Goal: Task Accomplishment & Management: Use online tool/utility

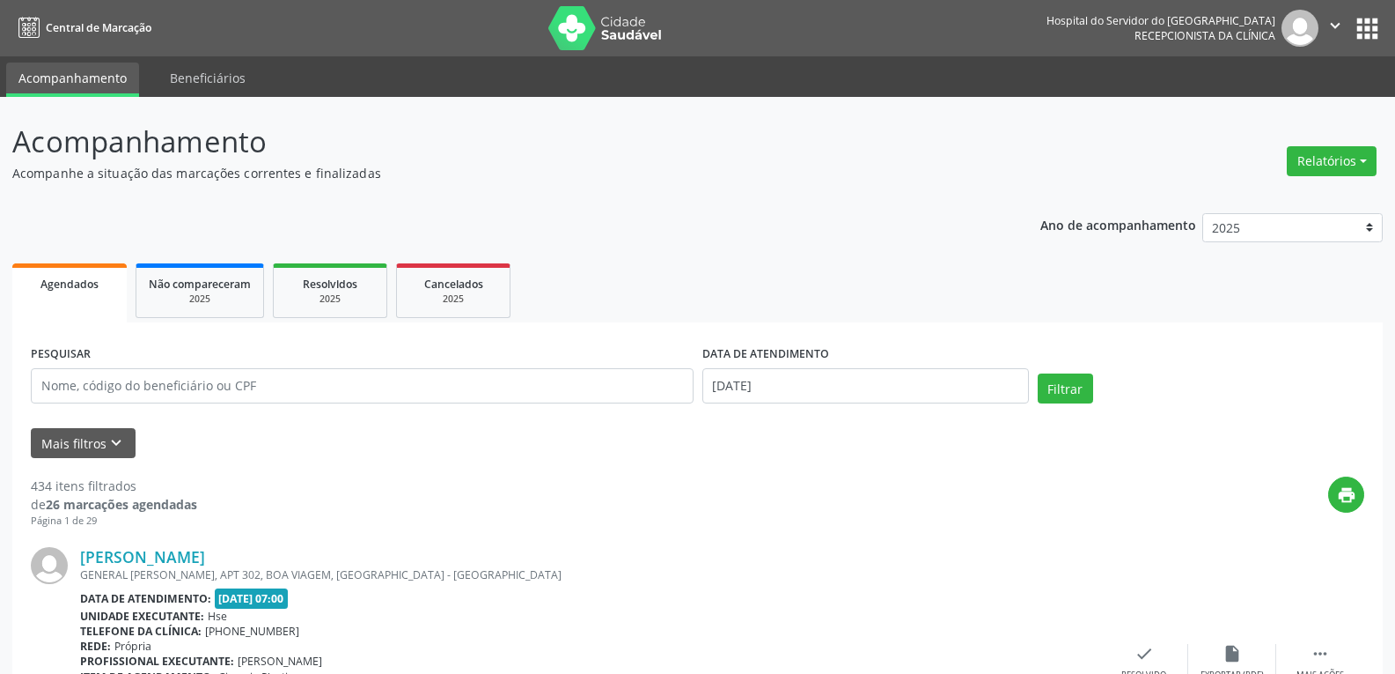
click at [1341, 177] on div "Relatórios Agendamentos Procedimentos realizados" at bounding box center [1332, 161] width 102 height 42
click at [1336, 165] on button "Relatórios" at bounding box center [1332, 161] width 90 height 30
click at [1235, 207] on link "Agendamentos" at bounding box center [1283, 199] width 189 height 25
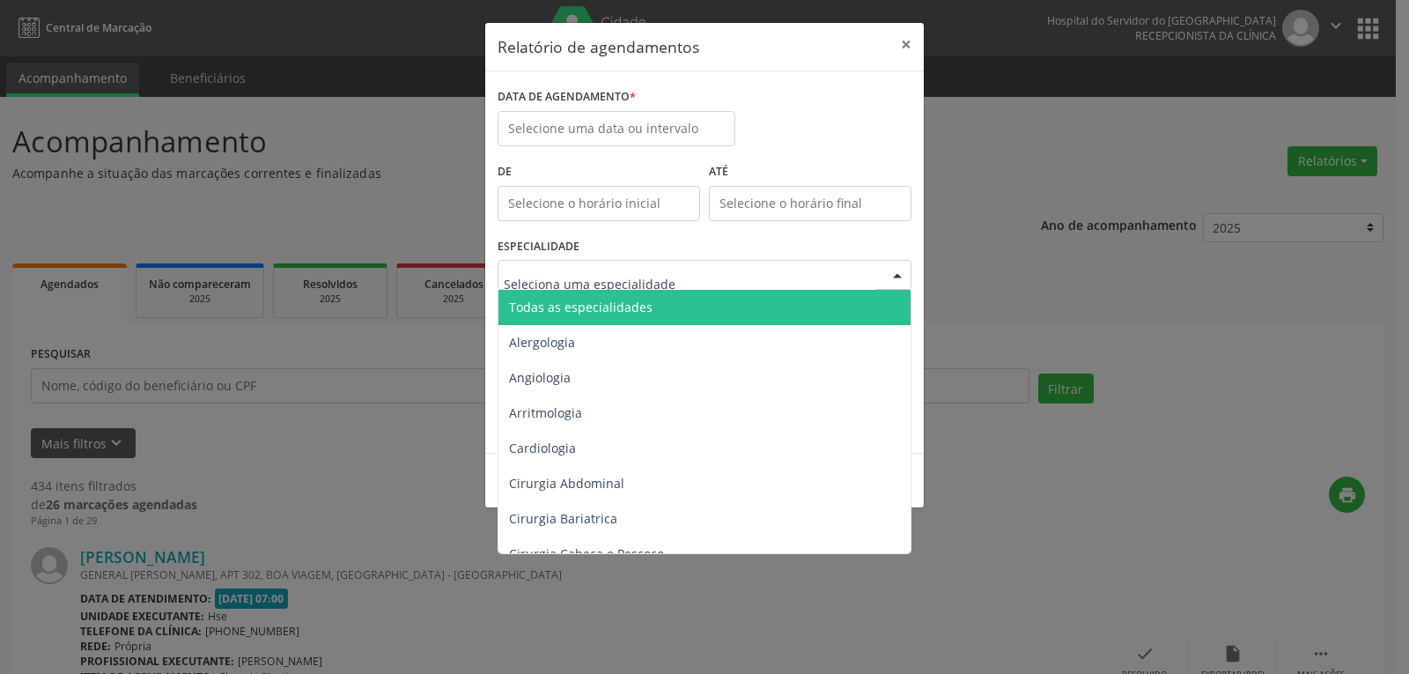
click at [747, 281] on div at bounding box center [704, 275] width 414 height 30
click at [720, 307] on span "Todas as especialidades" at bounding box center [705, 307] width 415 height 35
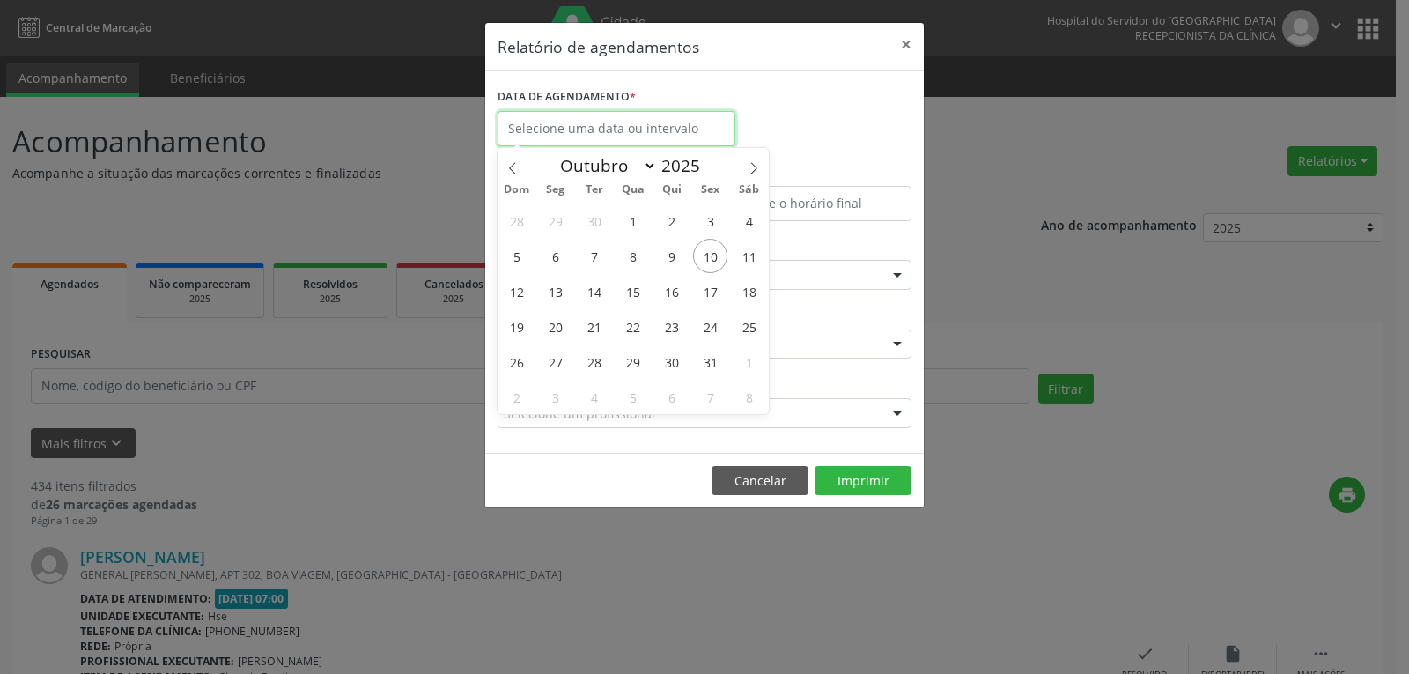
click at [591, 114] on input "text" at bounding box center [616, 128] width 238 height 35
click at [550, 297] on span "13" at bounding box center [555, 291] width 34 height 34
type input "[DATE]"
click at [553, 297] on span "13" at bounding box center [555, 291] width 34 height 34
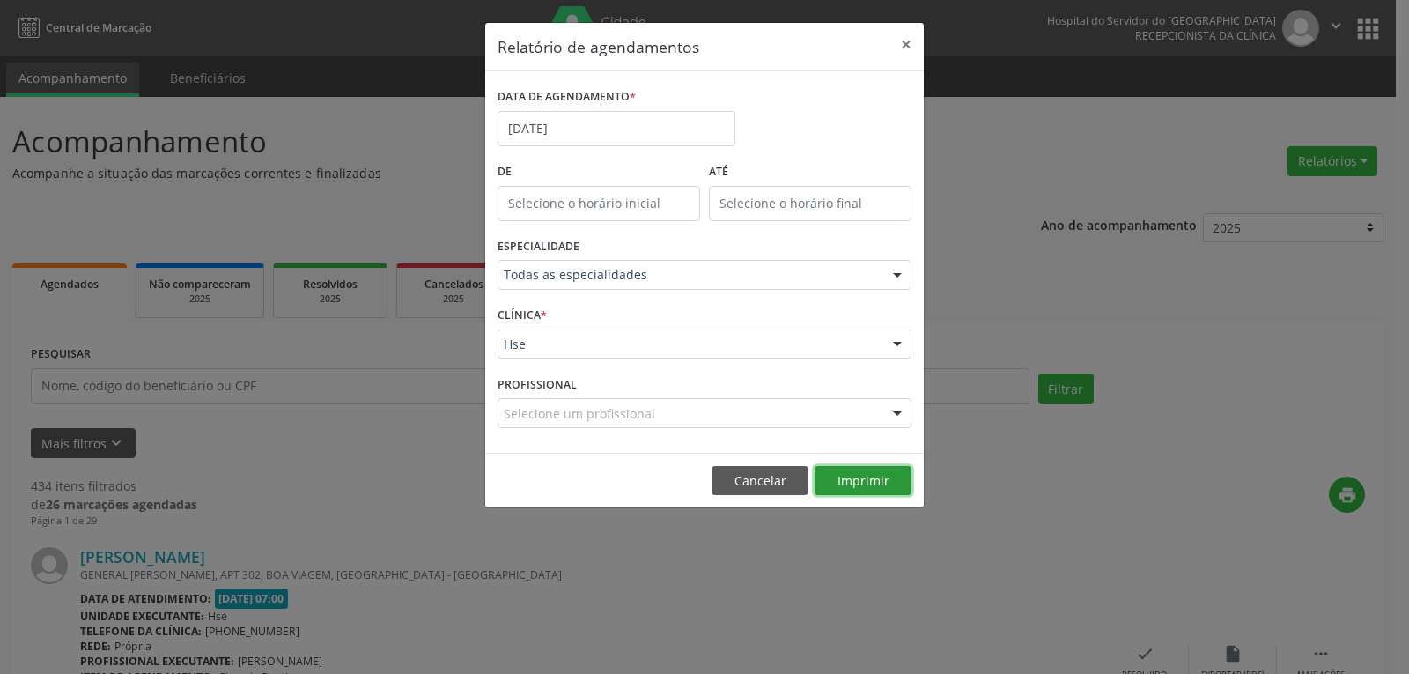
click at [854, 482] on button "Imprimir" at bounding box center [862, 481] width 97 height 30
click at [995, 411] on div "Relatório de agendamentos × DATA DE AGENDAMENTO * [DATE] De ATÉ ESPECIALIDADE T…" at bounding box center [704, 337] width 1409 height 674
click at [868, 444] on div "DATA DE AGENDAMENTO * [DATE] De ATÉ ESPECIALIDADE Todas as especialidades Todas…" at bounding box center [704, 261] width 438 height 381
click at [864, 479] on button "Imprimir" at bounding box center [862, 481] width 97 height 30
